Goal: Check status: Check status

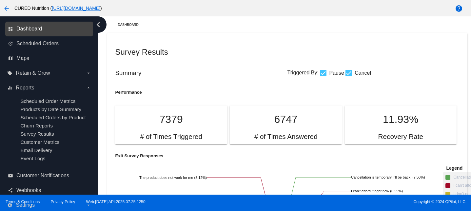
click at [24, 29] on span "Dashboard" at bounding box center [29, 29] width 26 height 6
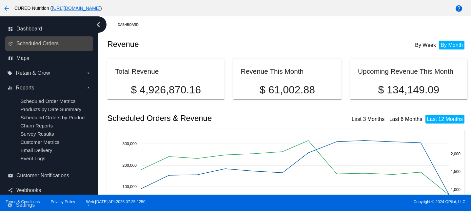
click at [36, 48] on link "update Scheduled Orders" at bounding box center [49, 43] width 83 height 10
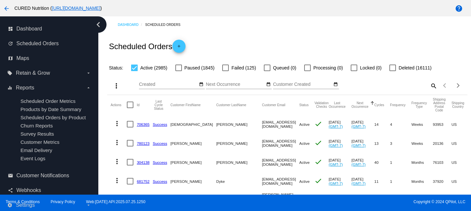
click at [434, 81] on mat-icon "search" at bounding box center [433, 86] width 8 height 10
click at [408, 88] on div "Search" at bounding box center [392, 82] width 89 height 13
paste input "[EMAIL_ADDRESS][DOMAIN_NAME]"
type input "[EMAIL_ADDRESS][DOMAIN_NAME]"
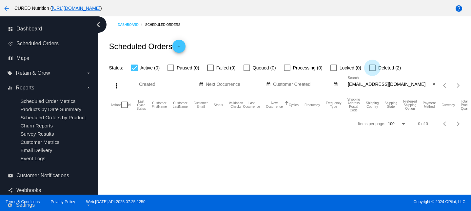
click at [369, 71] on div at bounding box center [372, 68] width 7 height 7
click at [372, 71] on input "Deleted (2)" at bounding box center [372, 71] width 0 height 0
checkbox input "true"
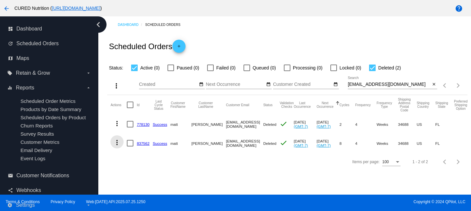
click at [113, 143] on mat-icon "more_vert" at bounding box center [117, 143] width 8 height 8
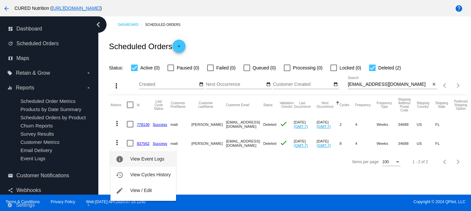
click at [148, 160] on span "View Event Logs" at bounding box center [147, 158] width 34 height 5
